Goal: Task Accomplishment & Management: Manage account settings

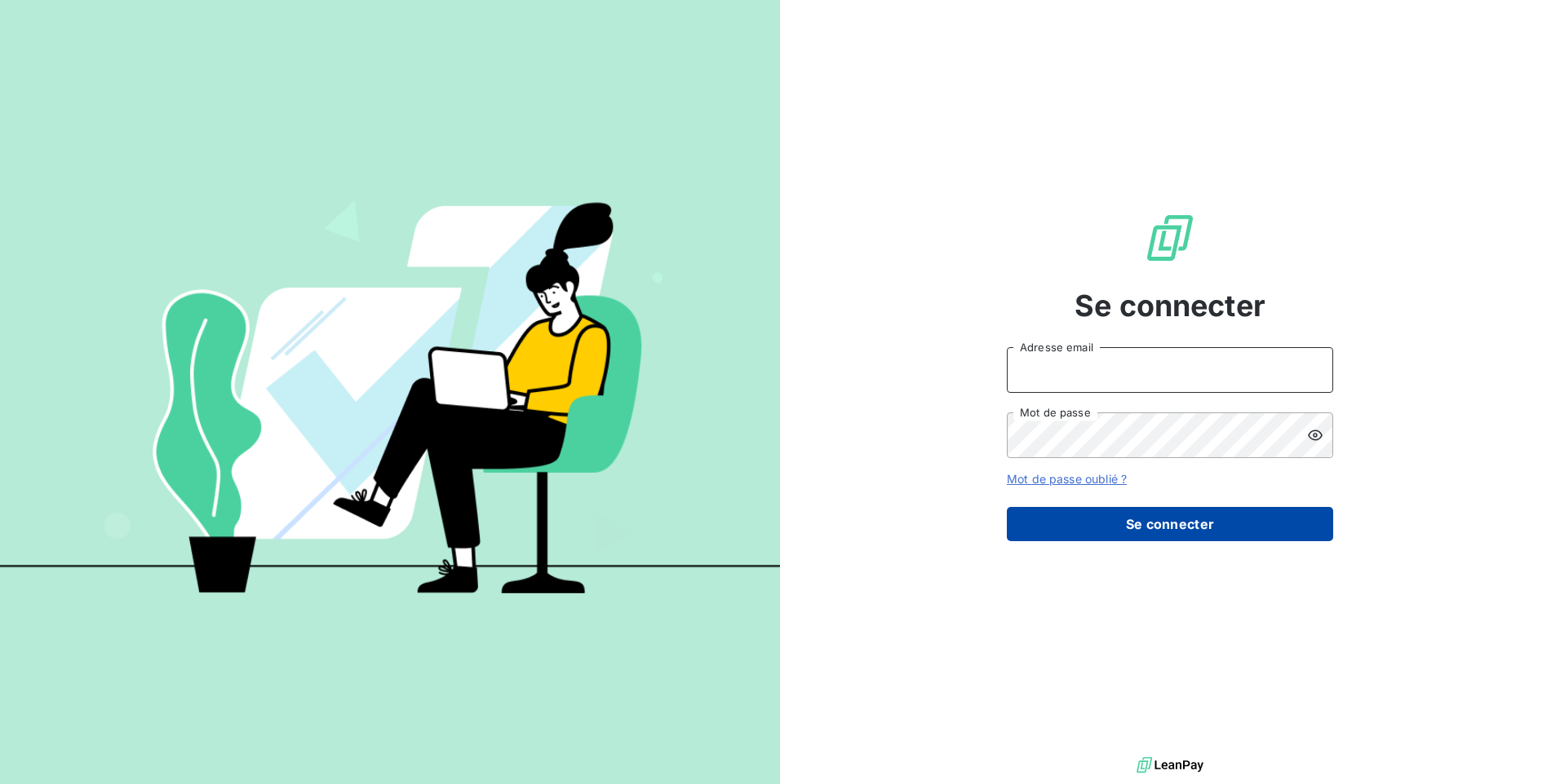
type input "[PERSON_NAME][EMAIL_ADDRESS][DOMAIN_NAME]"
click at [1140, 530] on button "Se connecter" at bounding box center [1169, 524] width 326 height 34
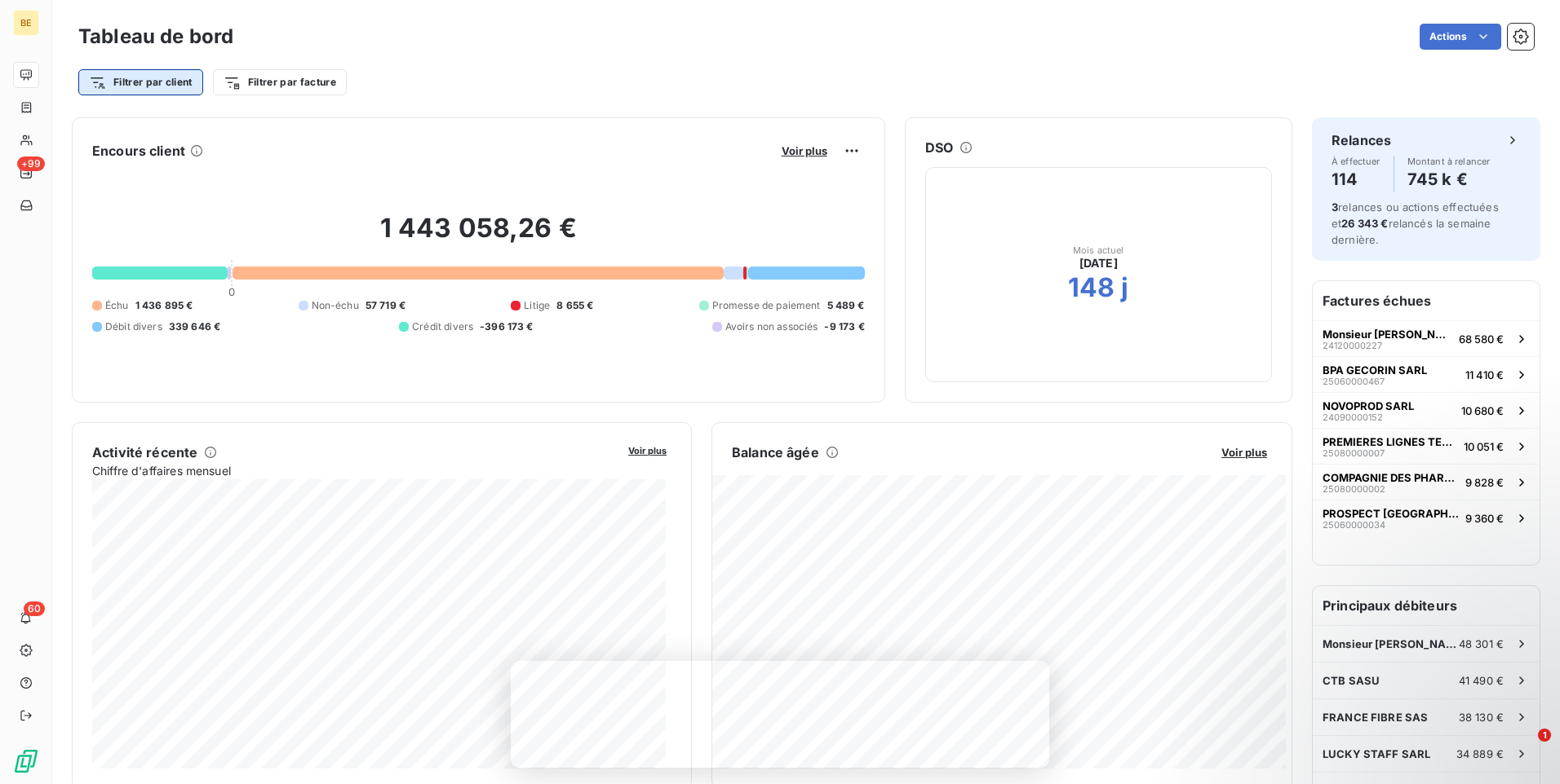
click at [162, 74] on html "BE +99 60 Tableau de bord Actions Filtrer par client Filtrer par facture Encour…" at bounding box center [780, 392] width 1560 height 784
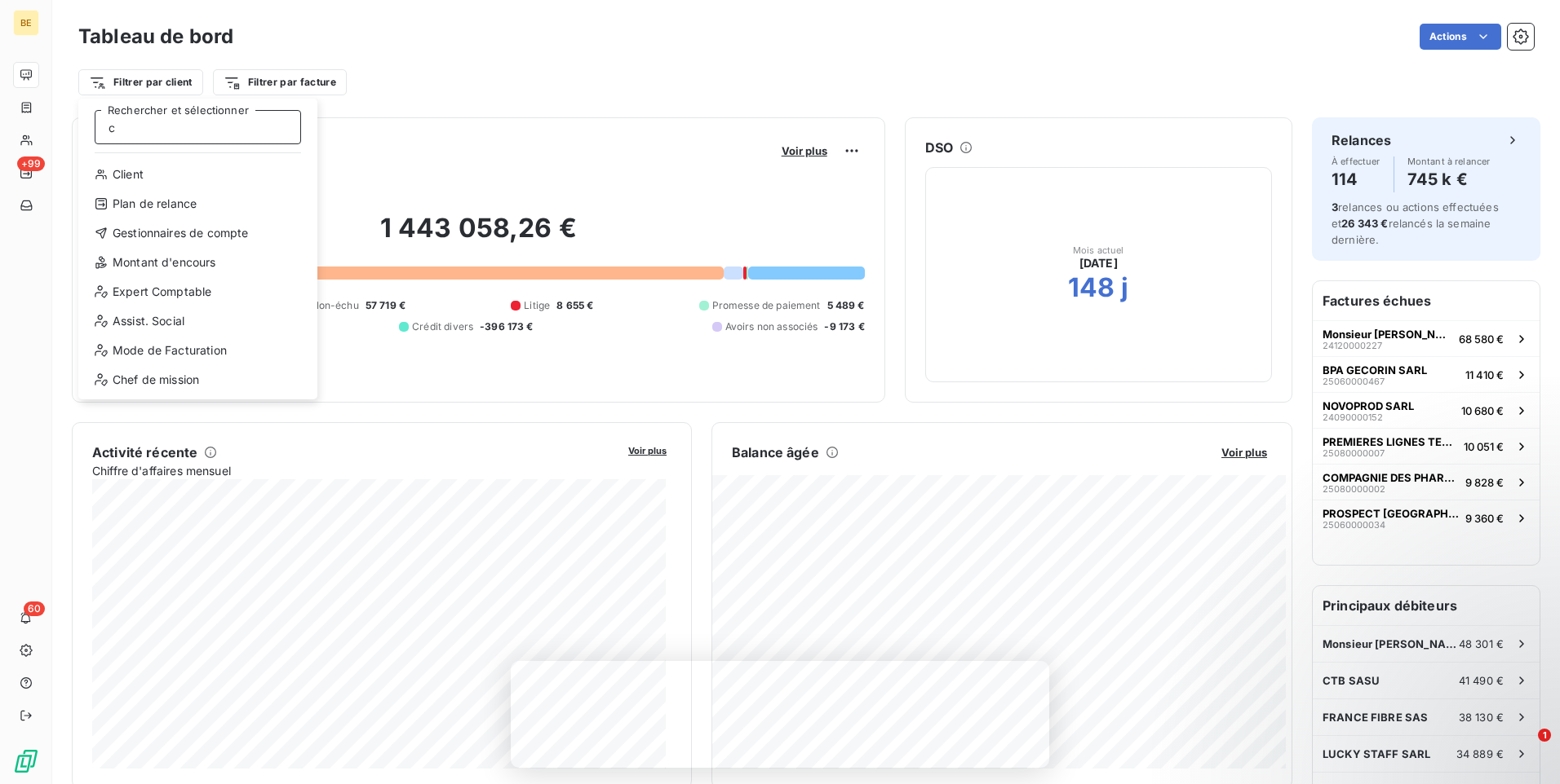
click at [151, 133] on input "c" at bounding box center [198, 127] width 206 height 34
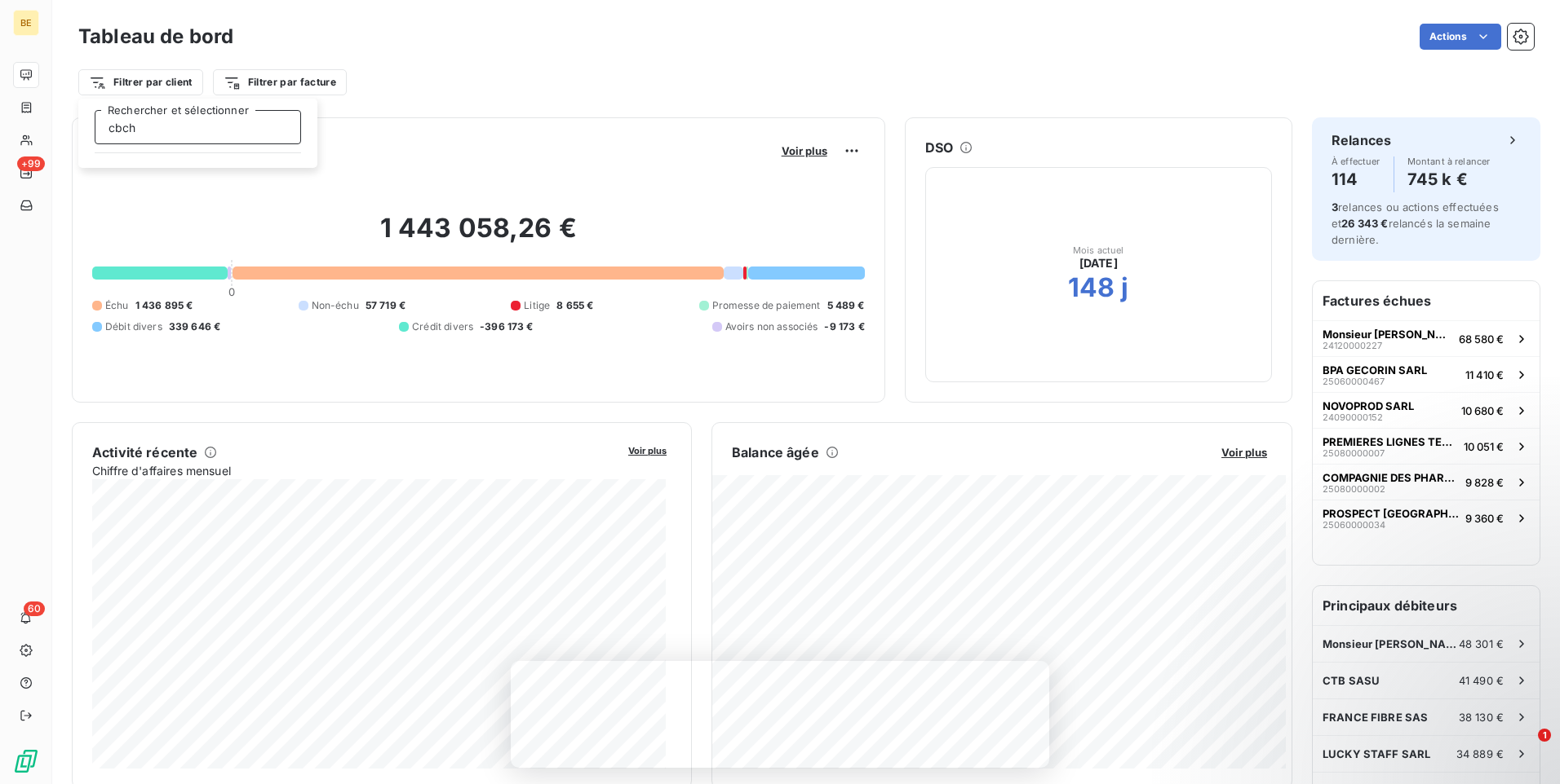
click at [263, 133] on input "cbch" at bounding box center [198, 127] width 206 height 34
type input "c"
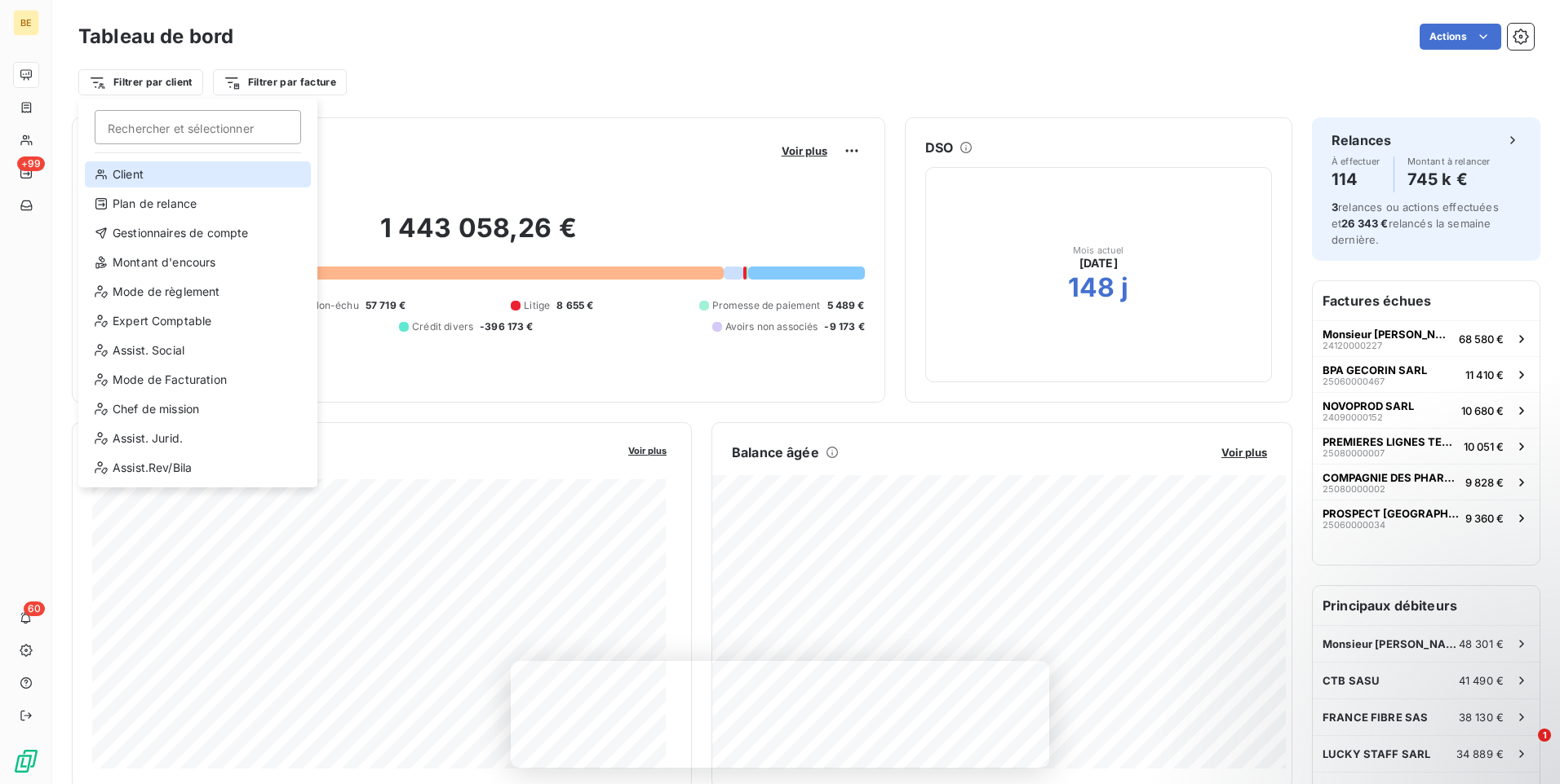
click at [132, 176] on div "Client" at bounding box center [198, 174] width 226 height 27
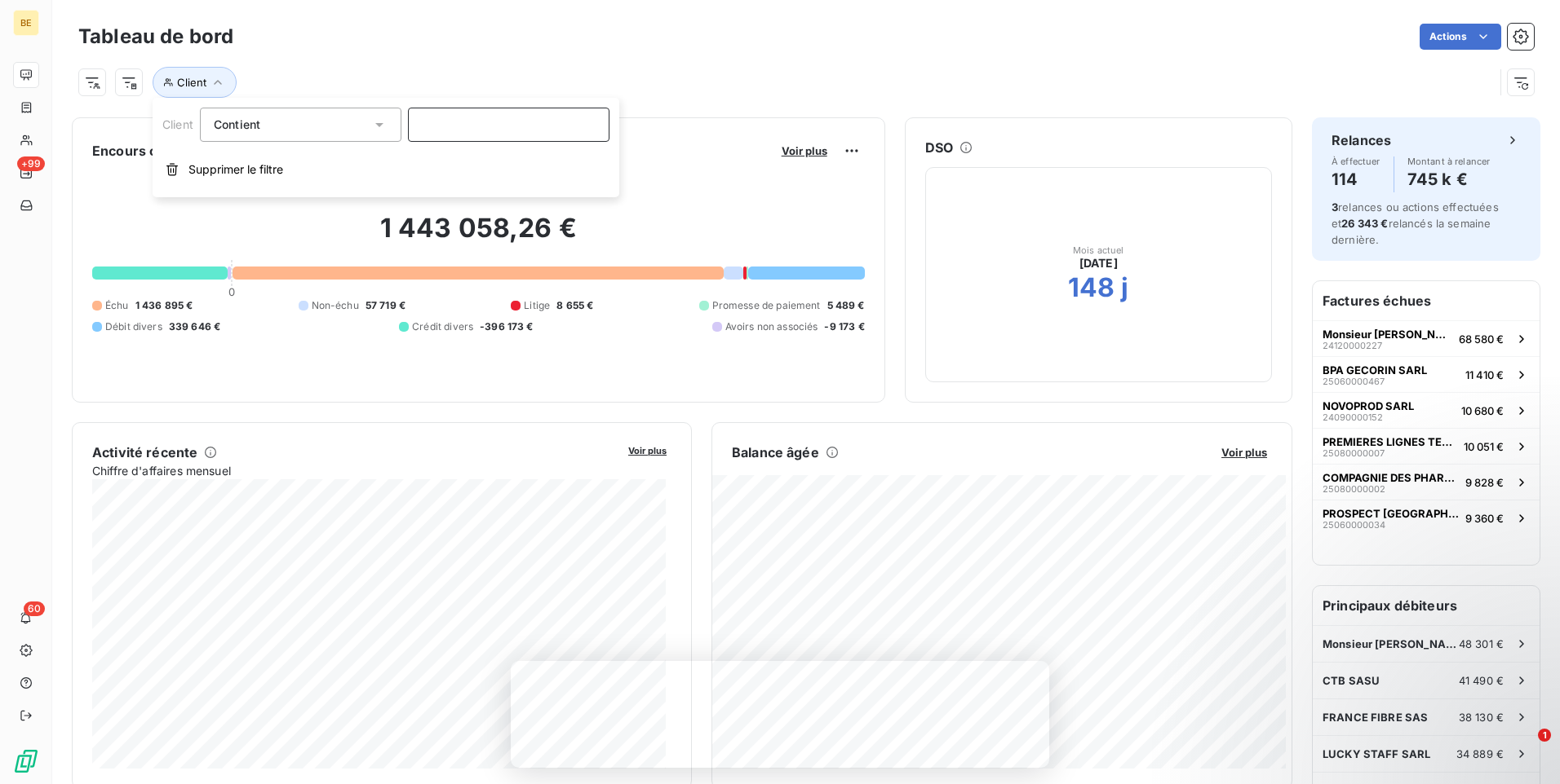
click at [464, 131] on input at bounding box center [509, 125] width 202 height 34
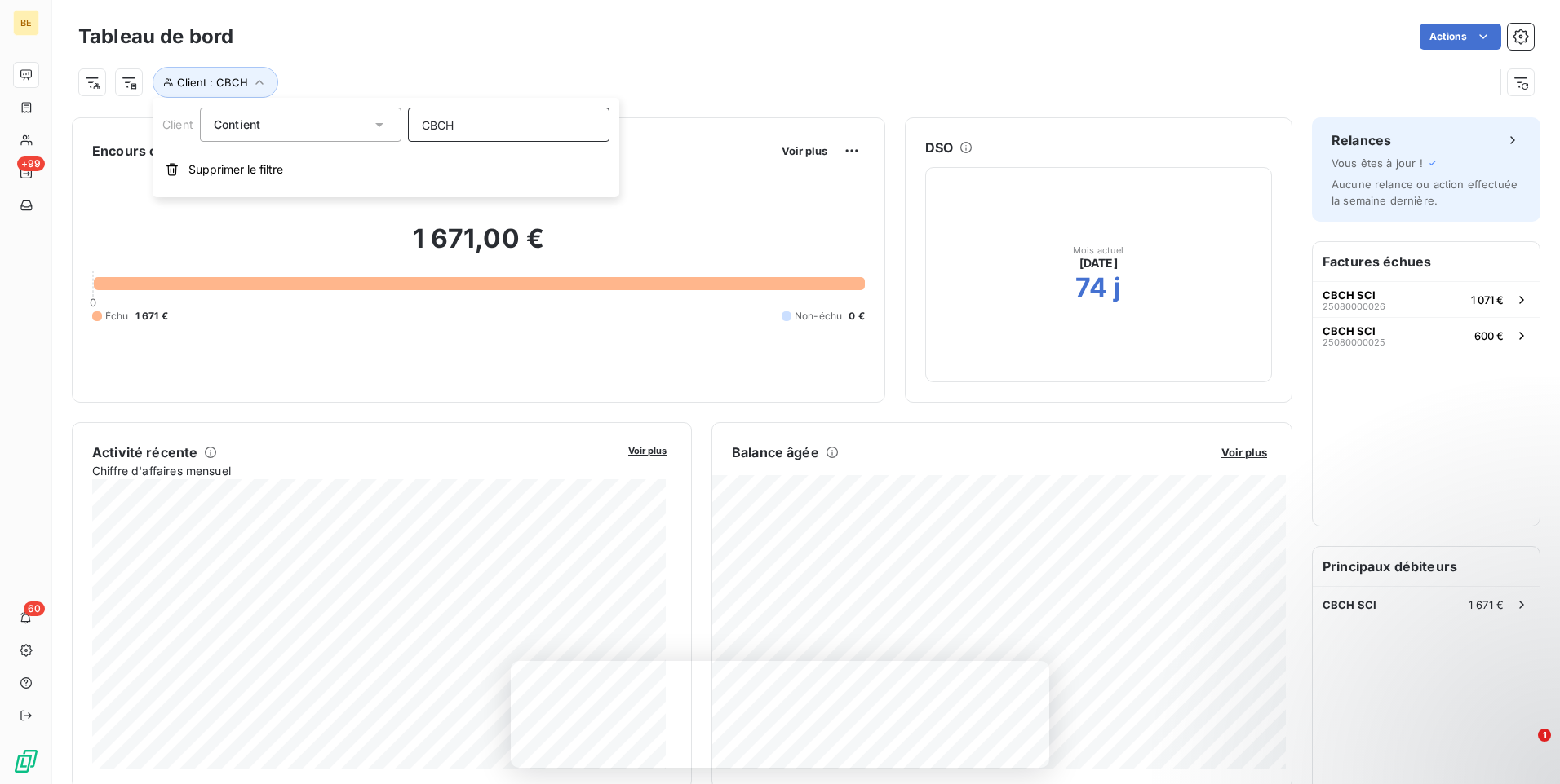
type input "CBCH"
click at [795, 148] on span "Voir plus" at bounding box center [804, 150] width 45 height 13
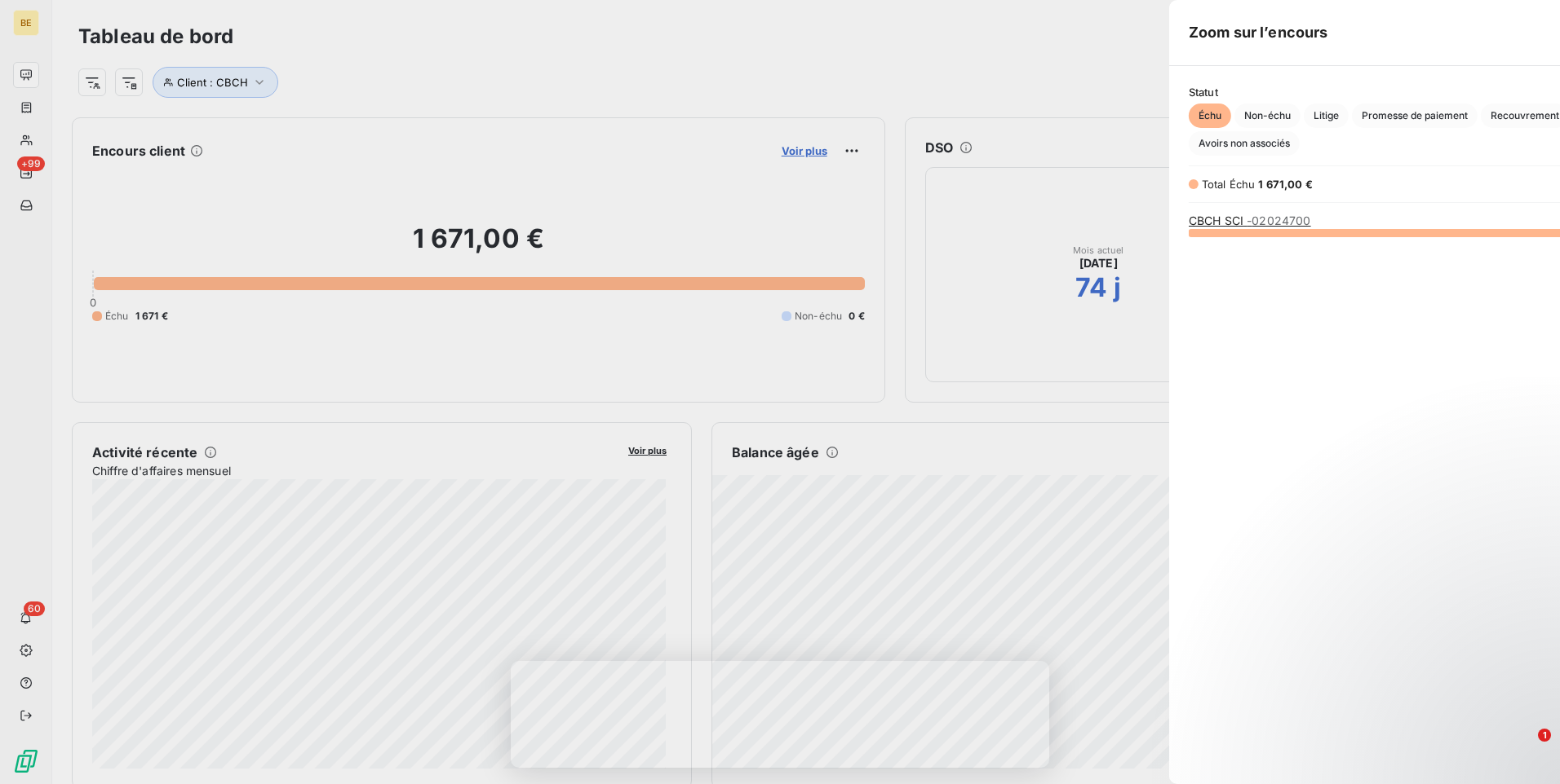
scroll to position [539, 614]
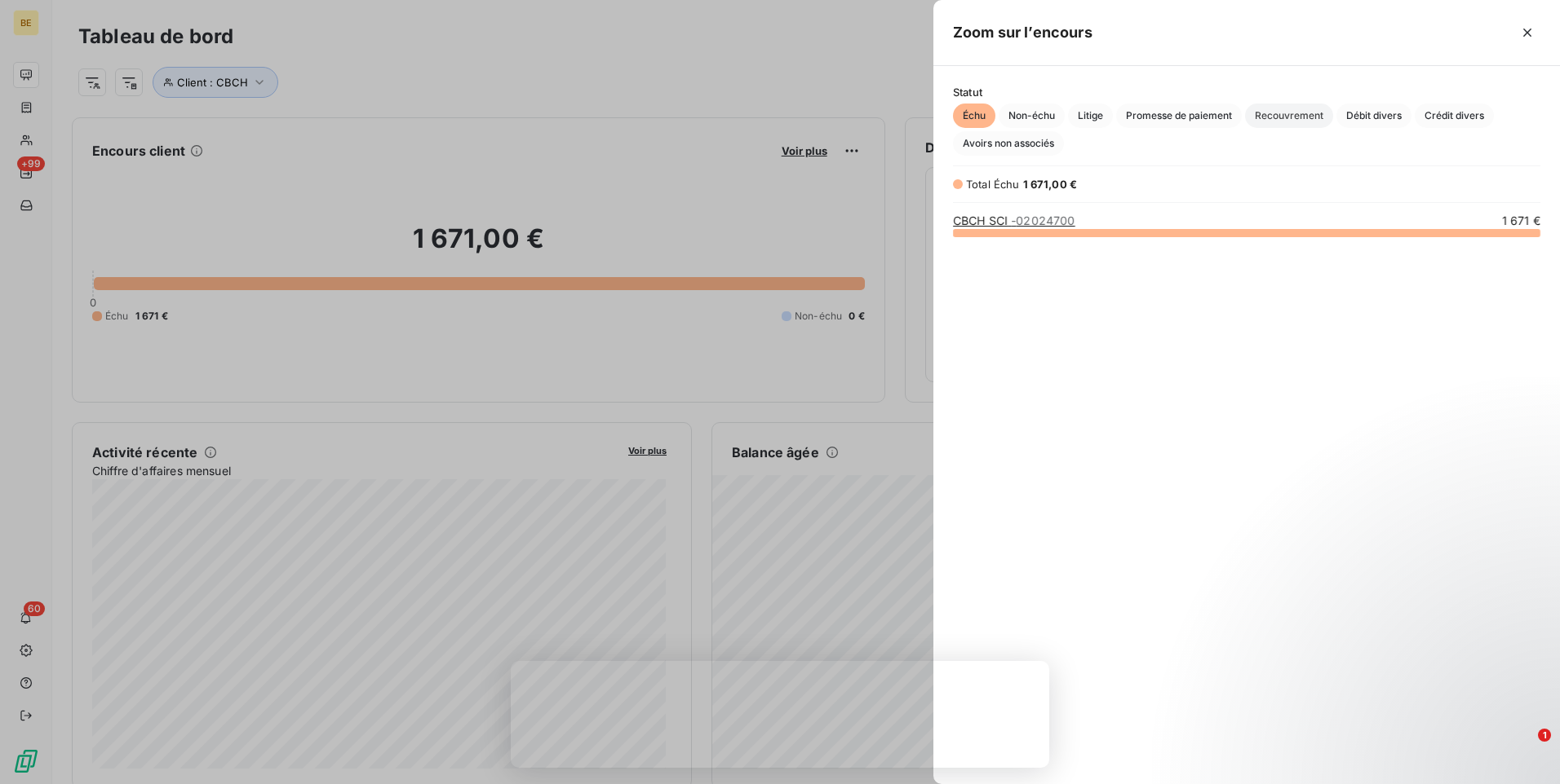
click at [1279, 115] on span "Recouvrement" at bounding box center [1288, 115] width 88 height 25
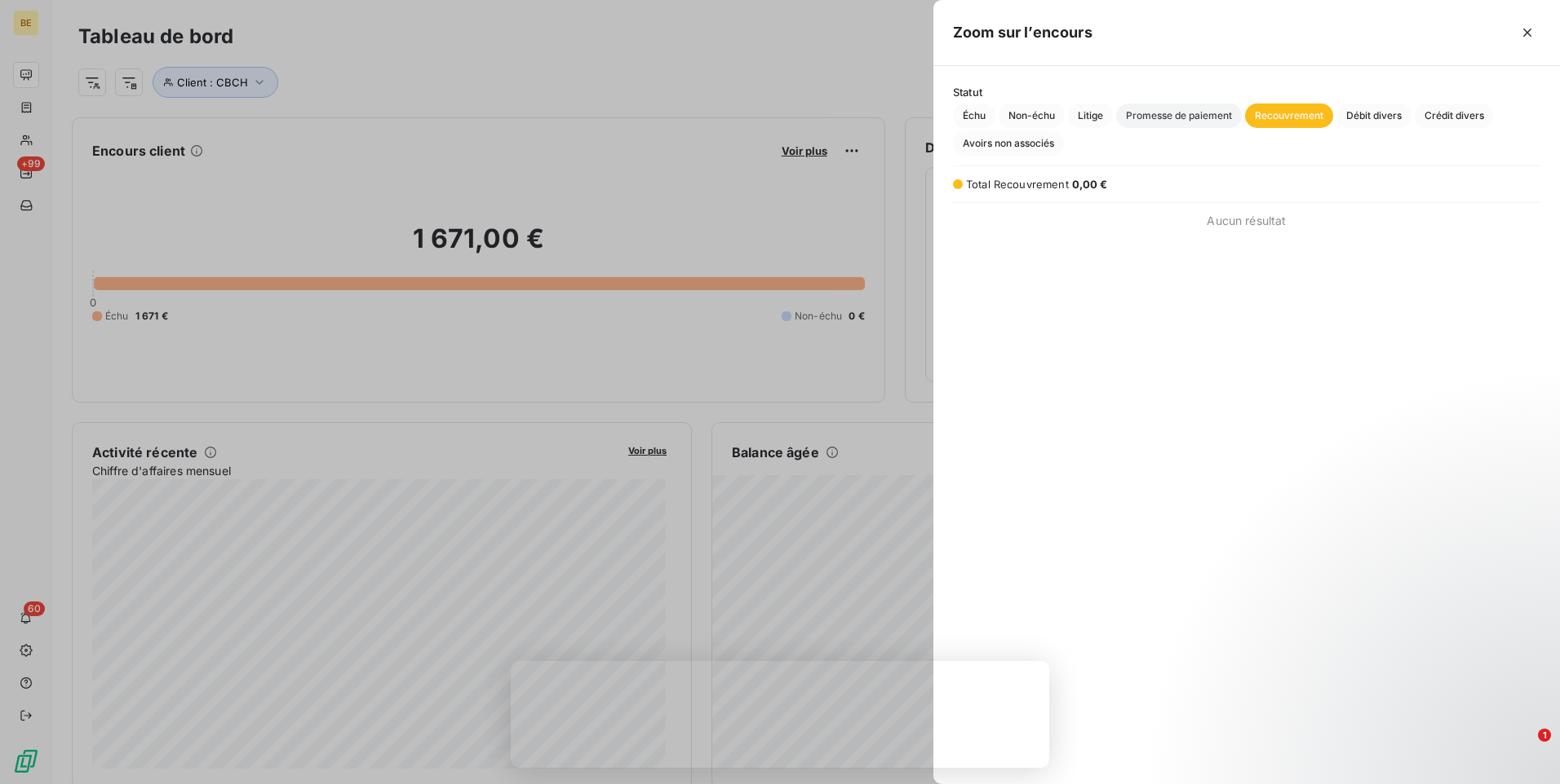
click at [1183, 115] on span "Promesse de paiement" at bounding box center [1179, 115] width 126 height 25
click at [1360, 115] on span "Débit divers" at bounding box center [1374, 115] width 75 height 25
click at [983, 116] on span "Échu" at bounding box center [974, 115] width 43 height 25
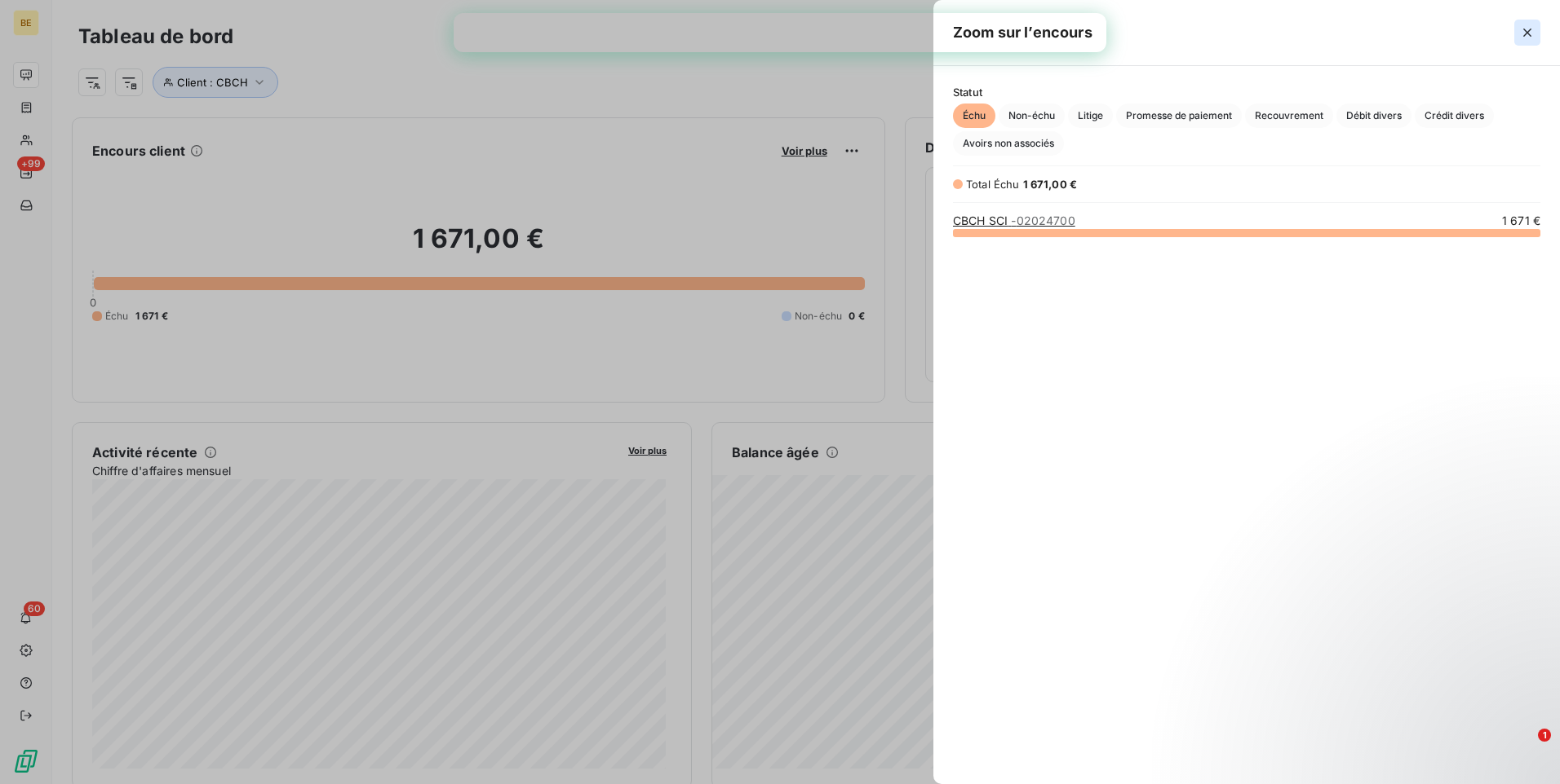
click at [1528, 32] on icon "button" at bounding box center [1527, 32] width 16 height 16
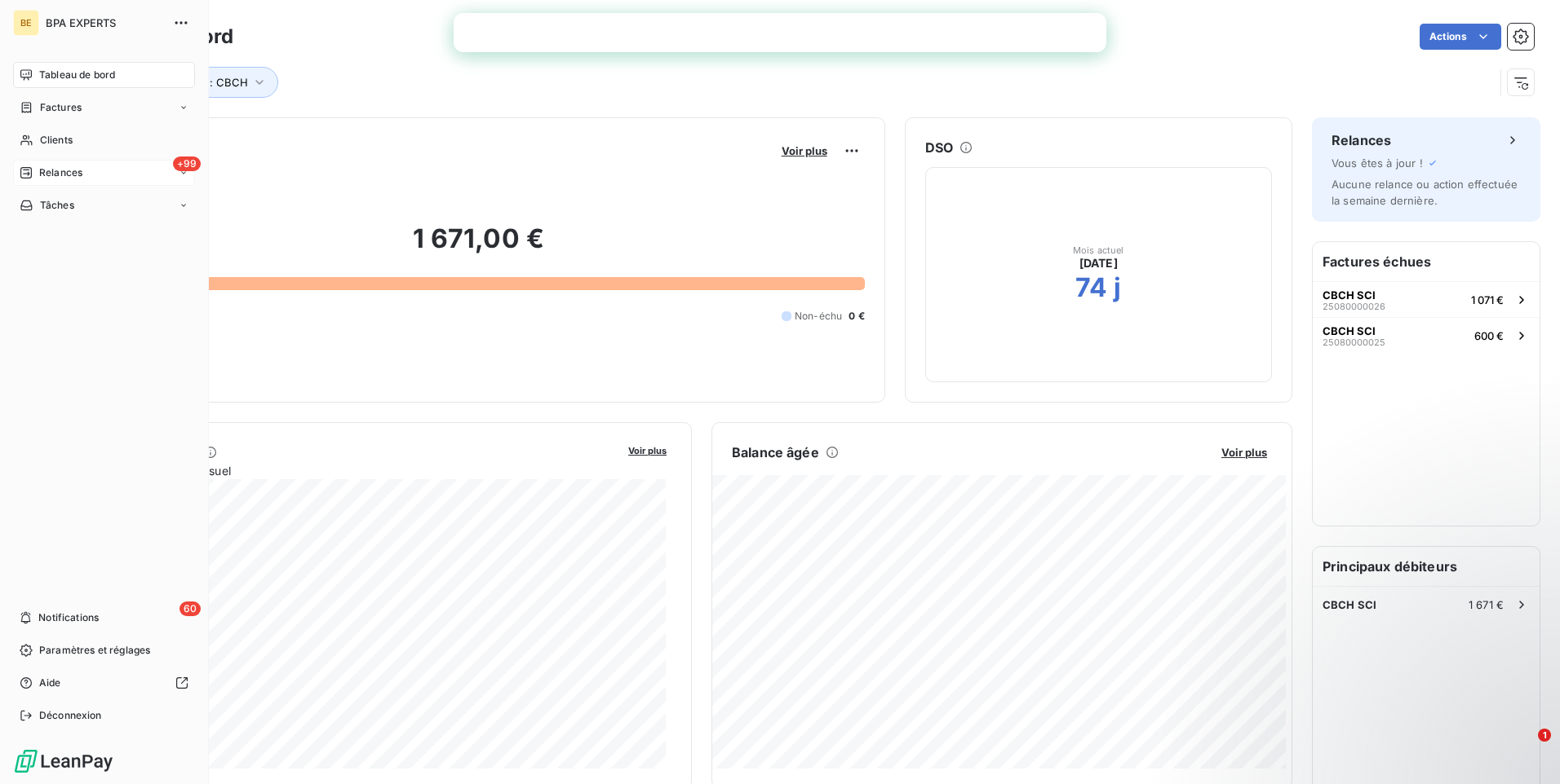
click at [40, 171] on span "Relances" at bounding box center [61, 173] width 44 height 15
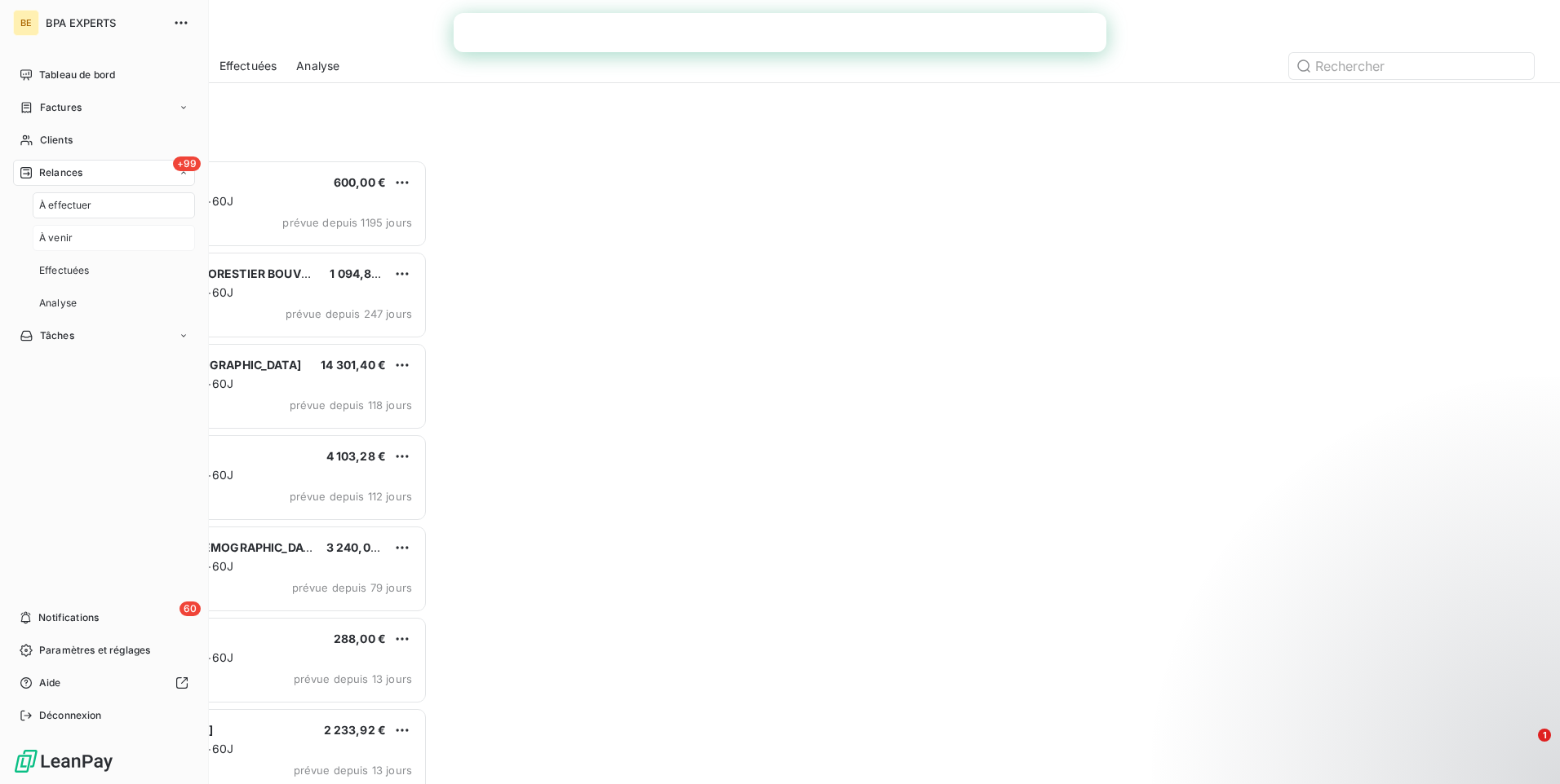
scroll to position [612, 337]
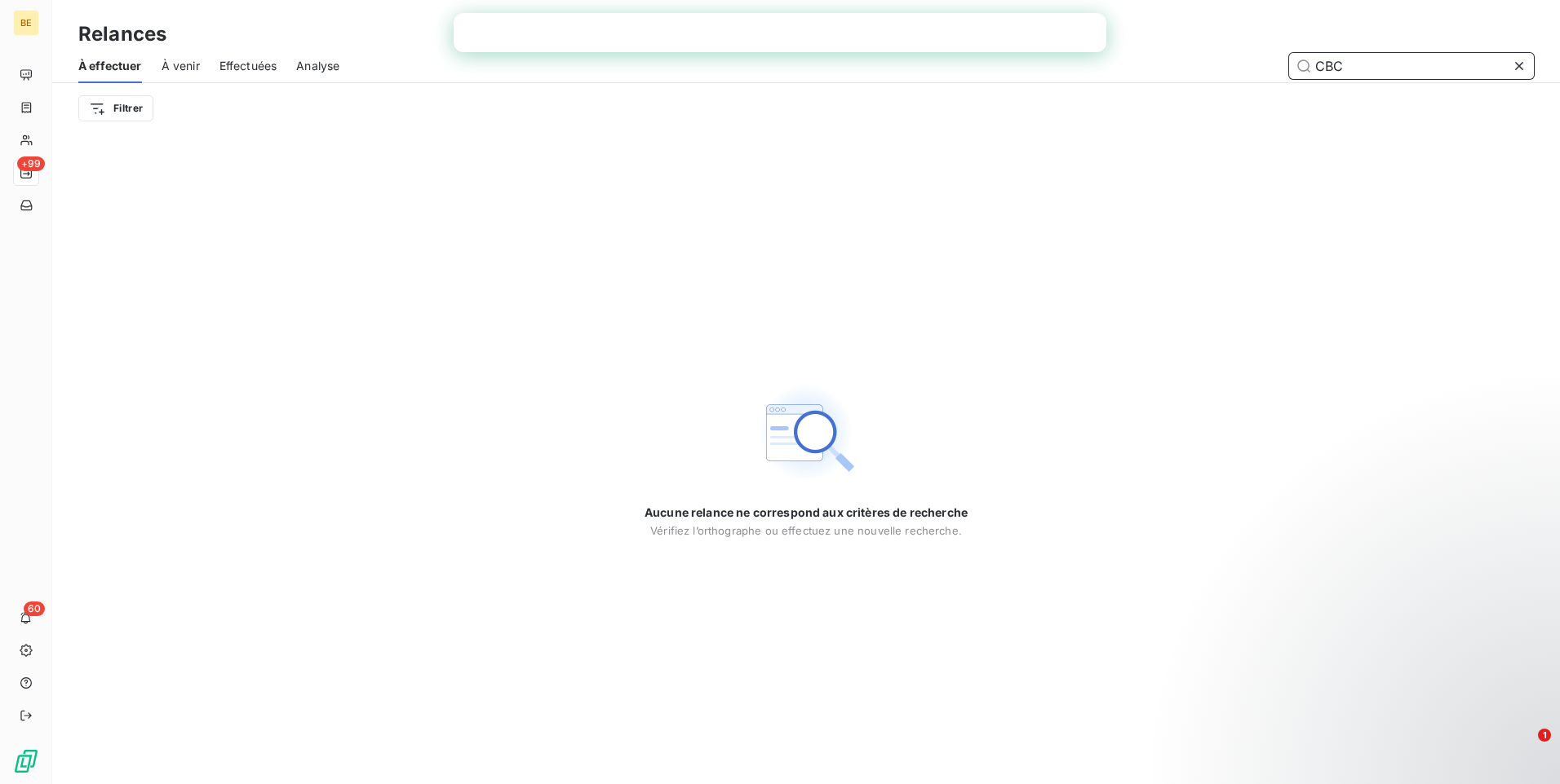
click at [1376, 68] on input "CBC" at bounding box center [1411, 66] width 245 height 27
type input "C"
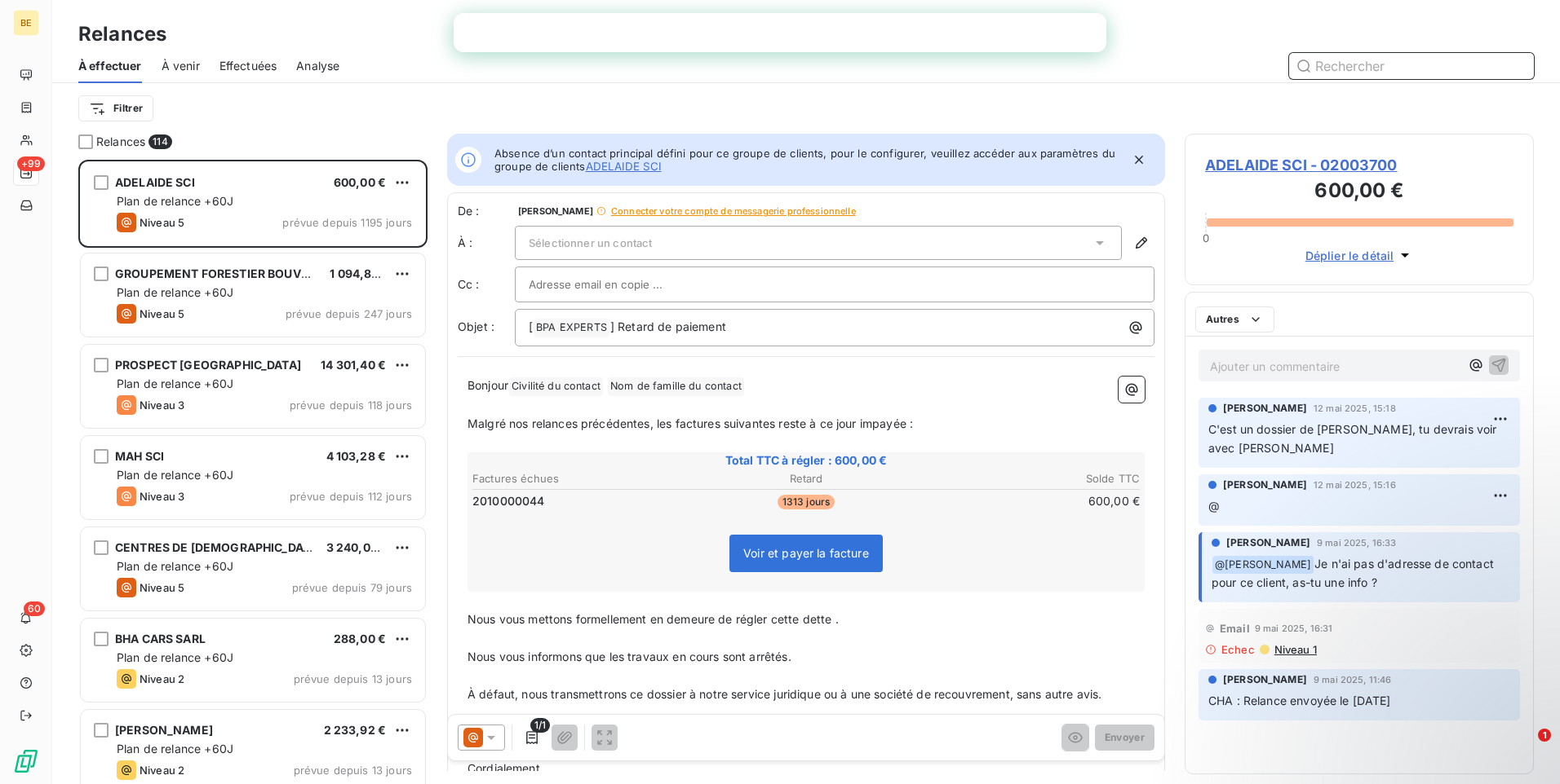
scroll to position [612, 337]
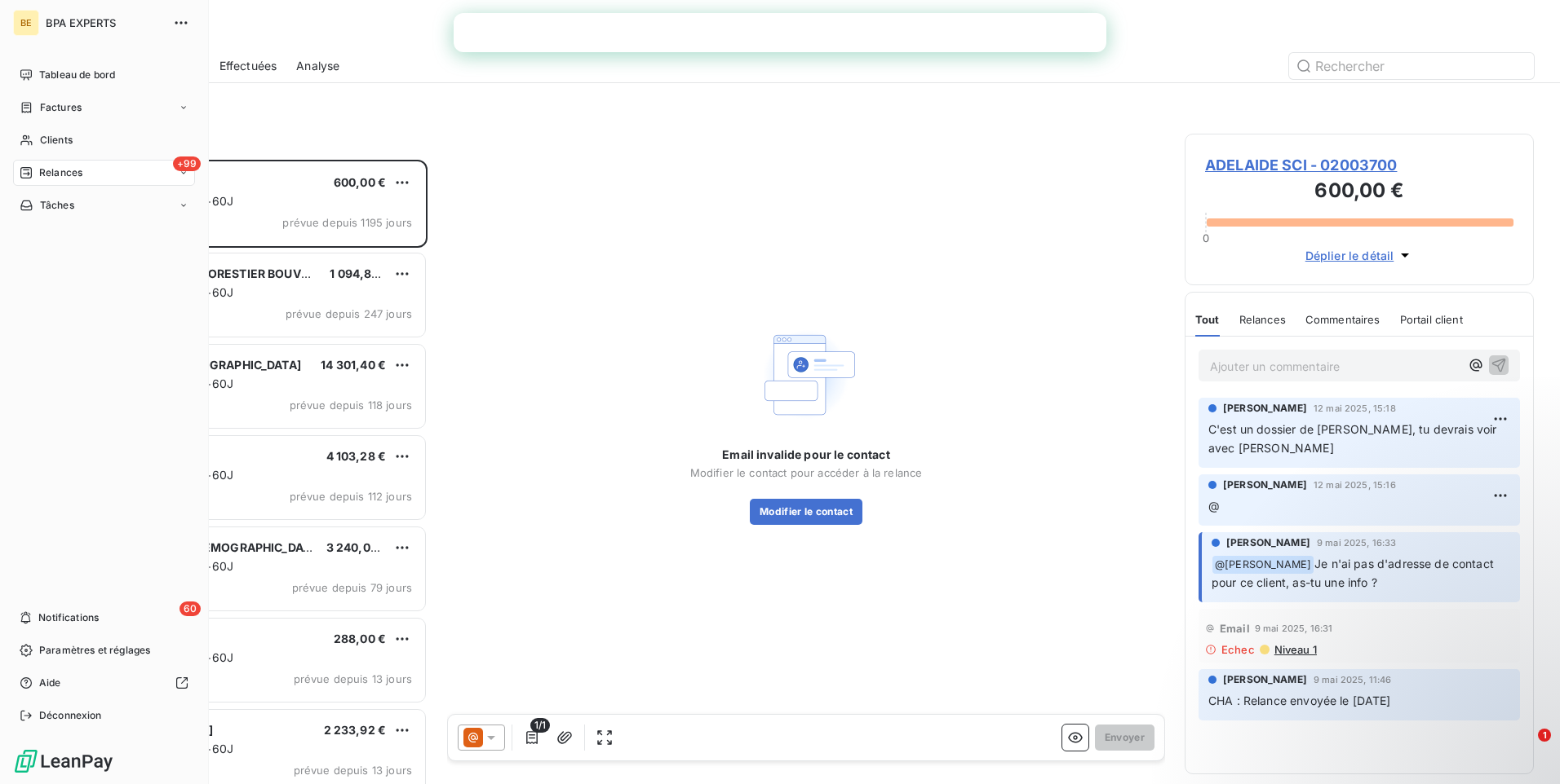
click at [63, 168] on span "Relances" at bounding box center [61, 173] width 44 height 15
click at [59, 273] on span "Effectuées" at bounding box center [64, 270] width 50 height 15
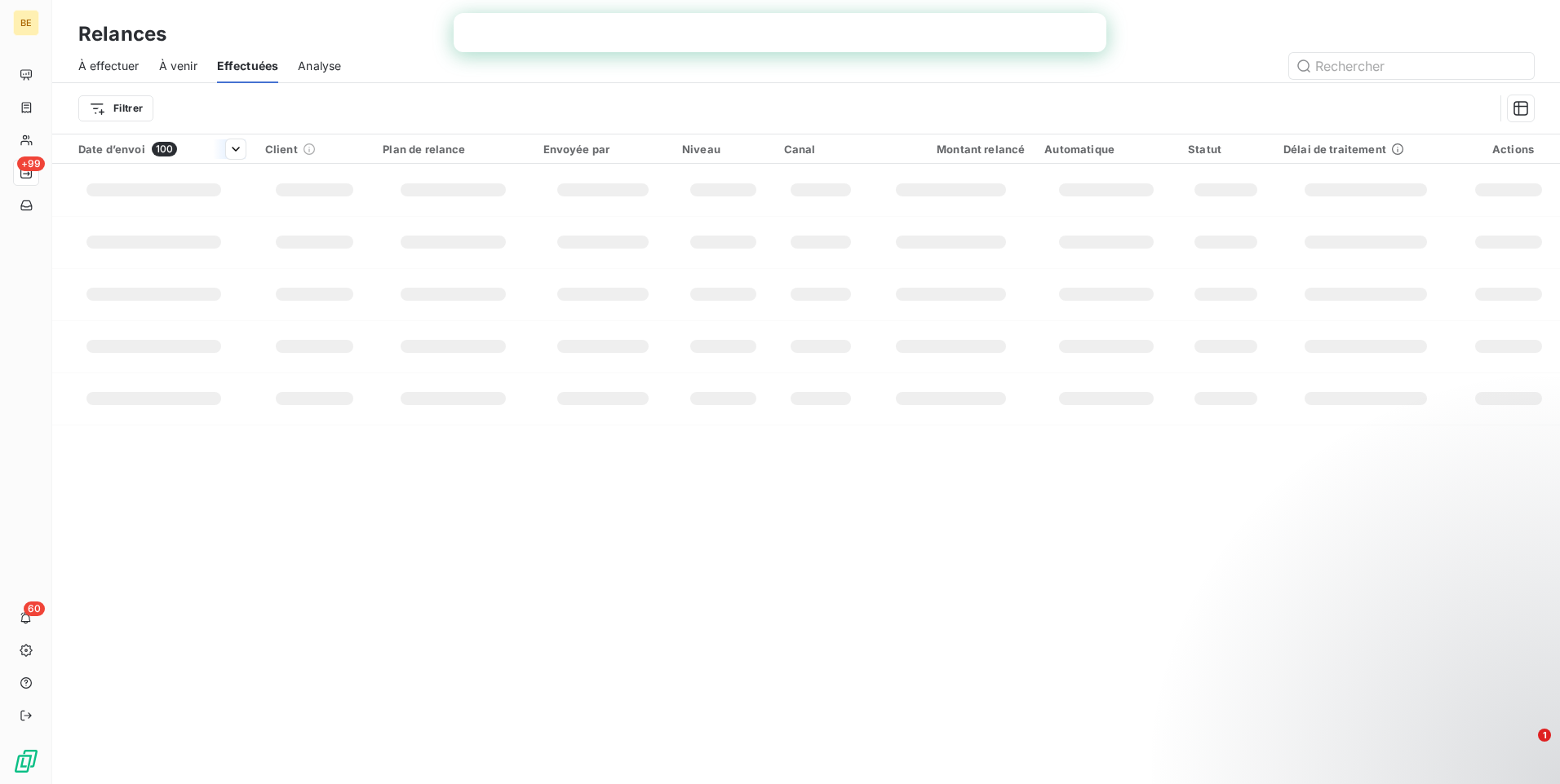
click at [303, 149] on icon at bounding box center [309, 149] width 13 height 13
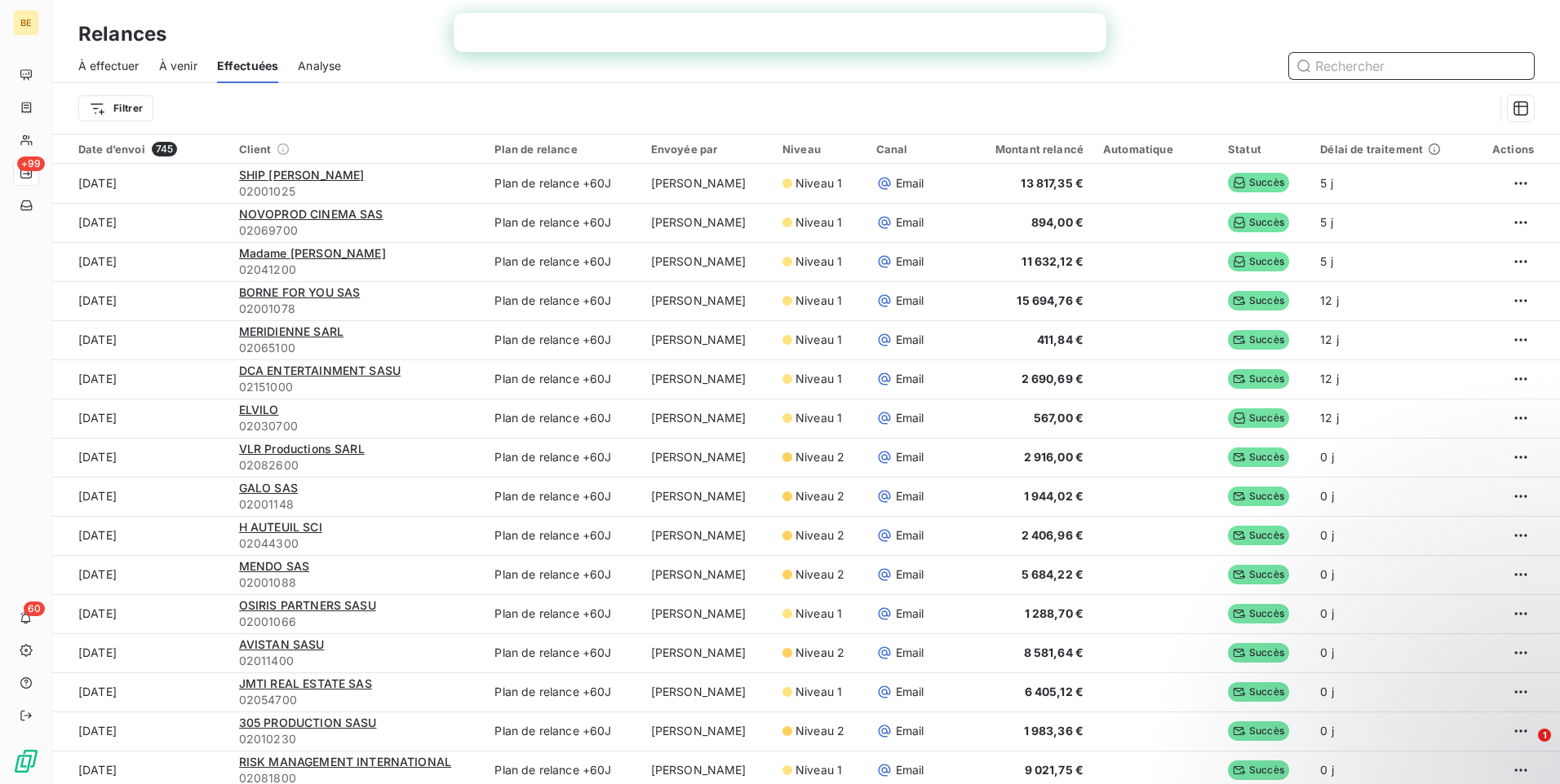
click at [1329, 74] on input "text" at bounding box center [1411, 66] width 245 height 27
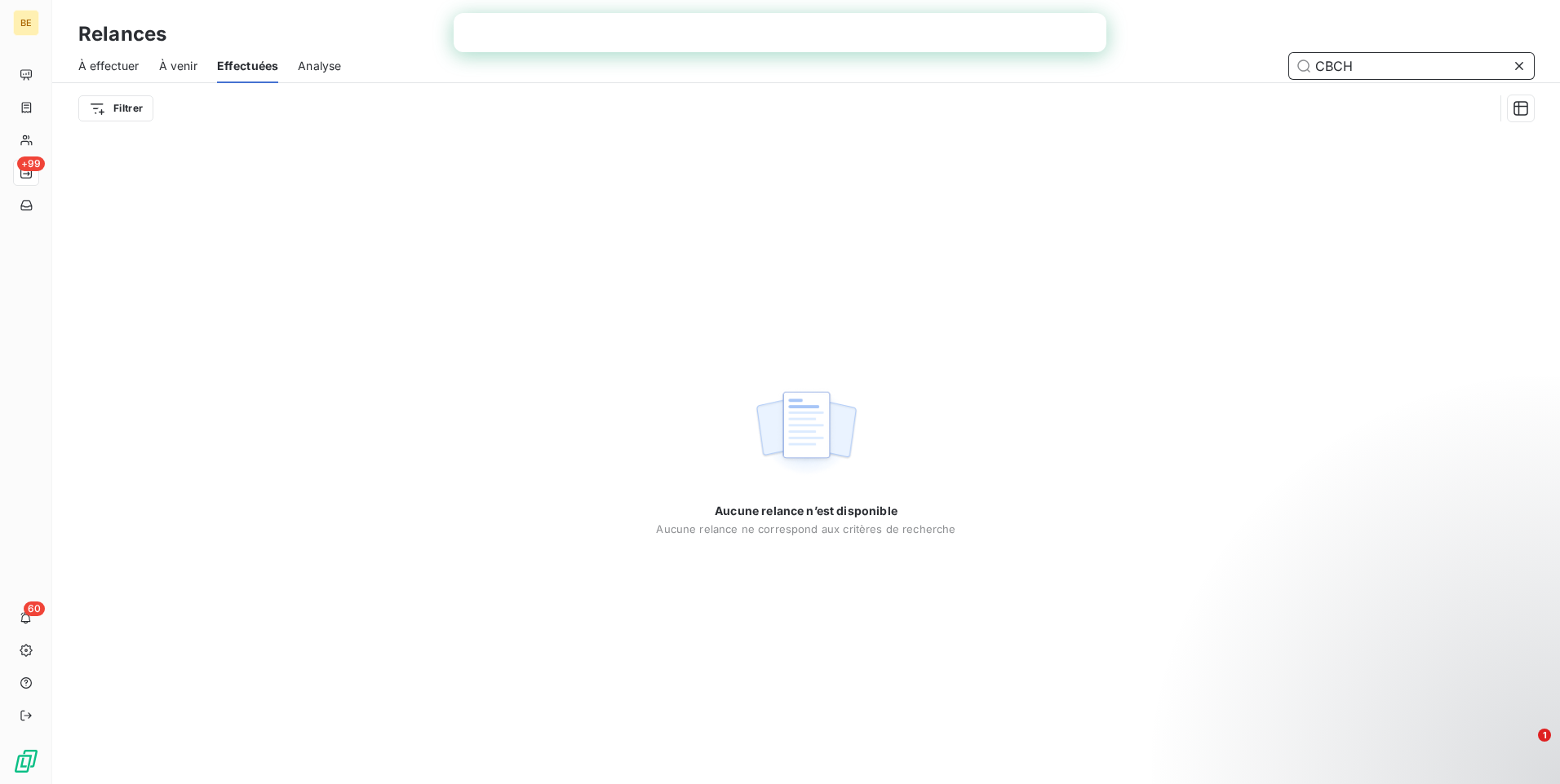
click at [1390, 68] on input "CBCH" at bounding box center [1411, 66] width 245 height 27
type input "C"
click at [1341, 55] on input "text" at bounding box center [1411, 66] width 245 height 27
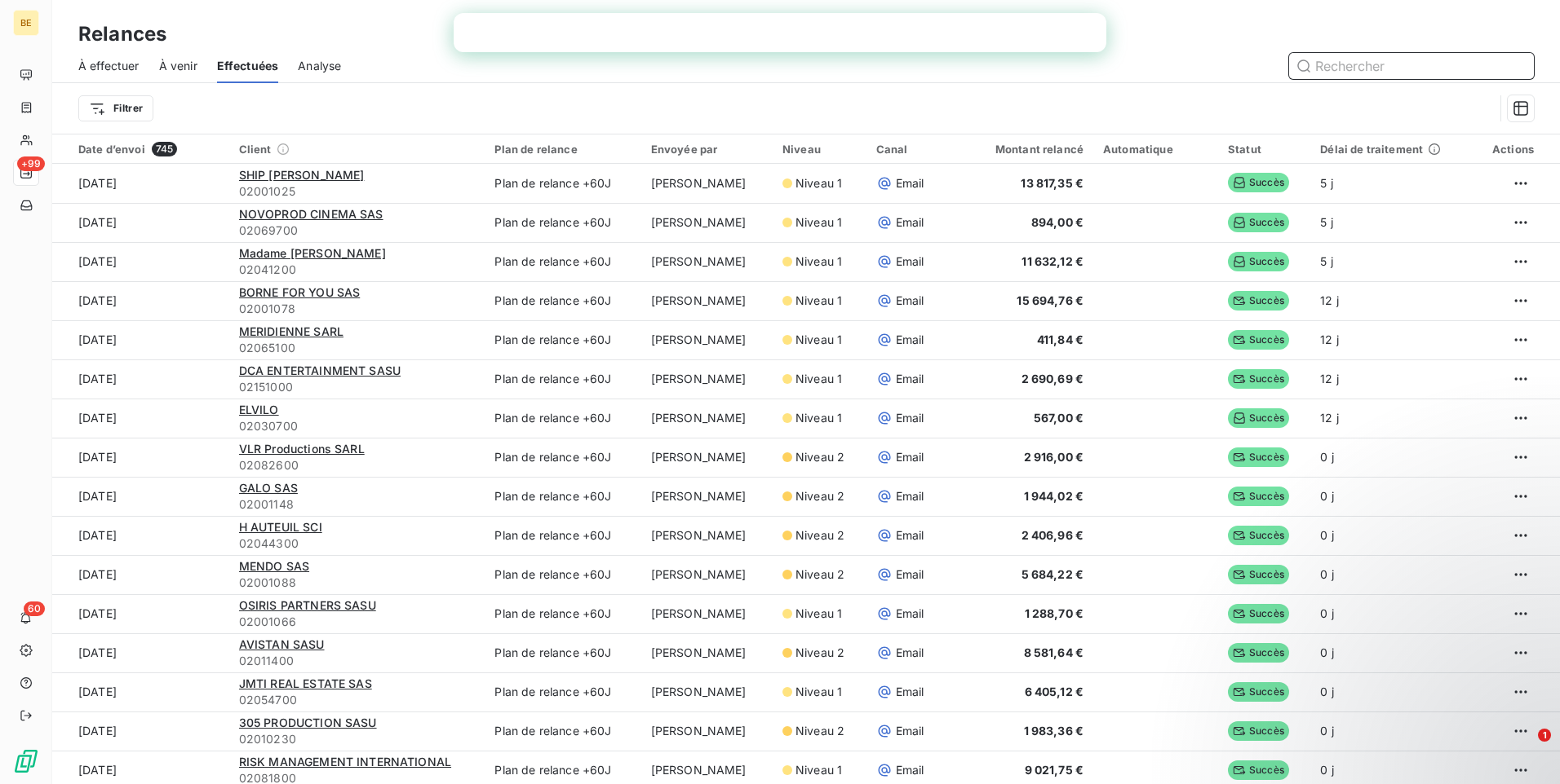
click at [1343, 68] on input "text" at bounding box center [1411, 66] width 245 height 27
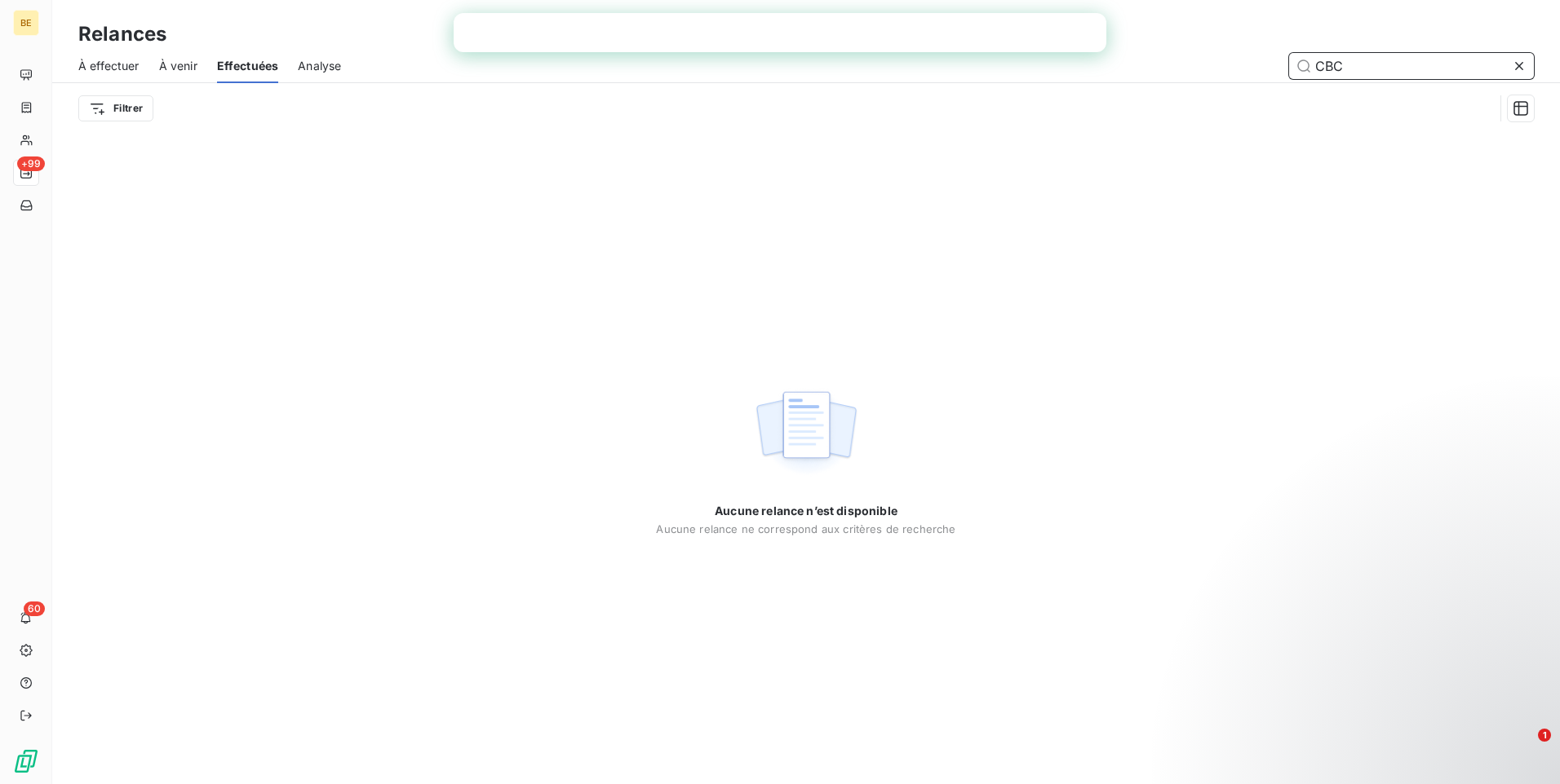
click at [1343, 68] on input "CBC" at bounding box center [1411, 66] width 245 height 27
type input "C"
